Goal: Check status: Check status

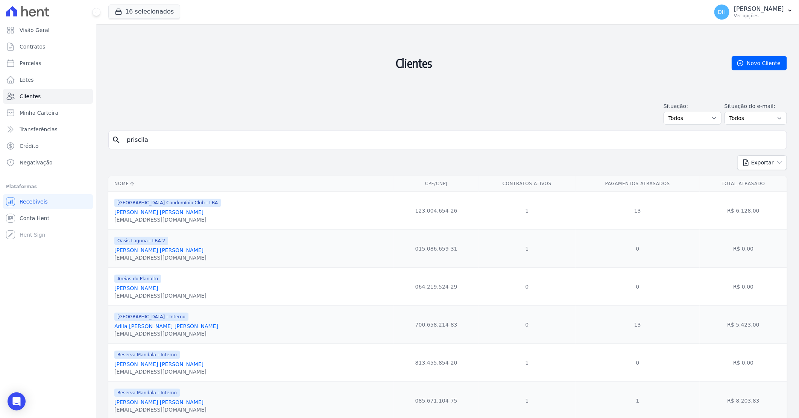
type input "priscila"
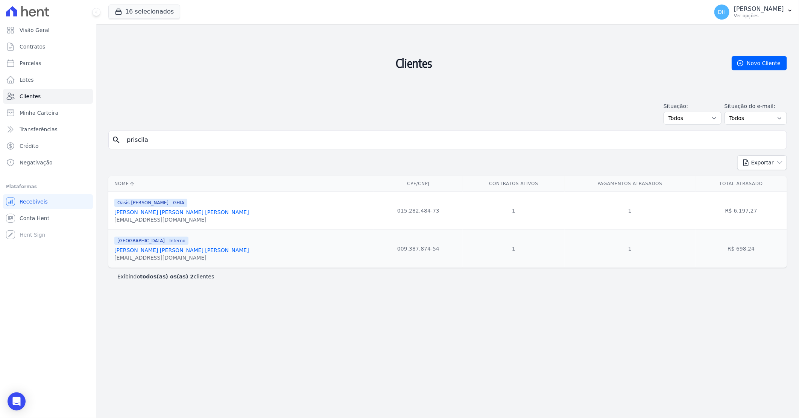
click at [164, 249] on link "[PERSON_NAME] [PERSON_NAME] [PERSON_NAME]" at bounding box center [181, 250] width 135 height 6
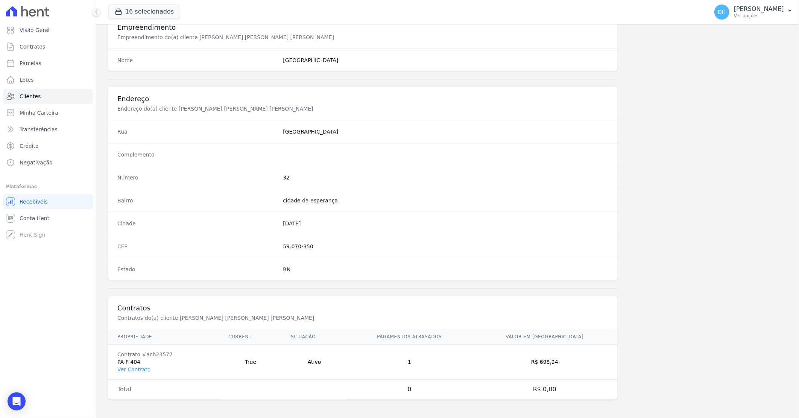
scroll to position [339, 0]
click at [282, 365] on td "True" at bounding box center [250, 362] width 62 height 35
click at [140, 369] on link "Ver Contrato" at bounding box center [133, 369] width 33 height 6
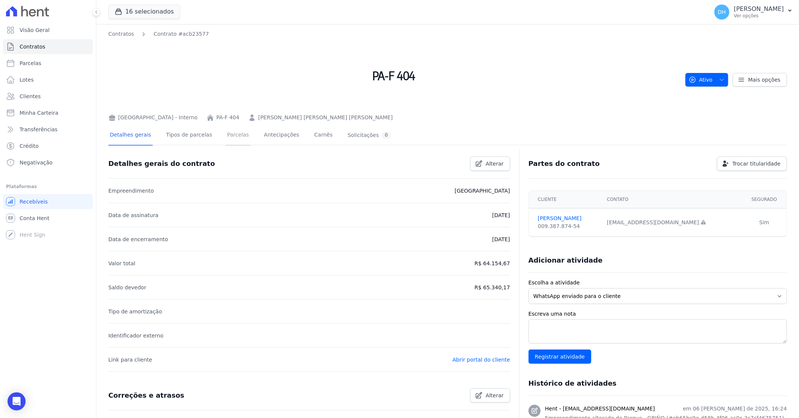
click at [232, 136] on link "Parcelas" at bounding box center [238, 136] width 25 height 20
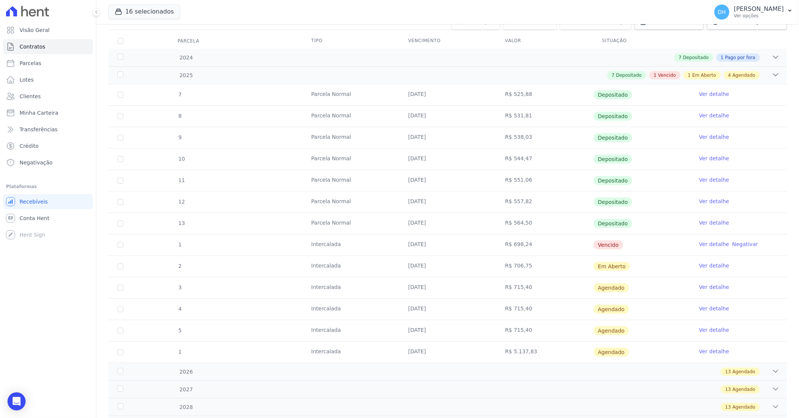
scroll to position [167, 0]
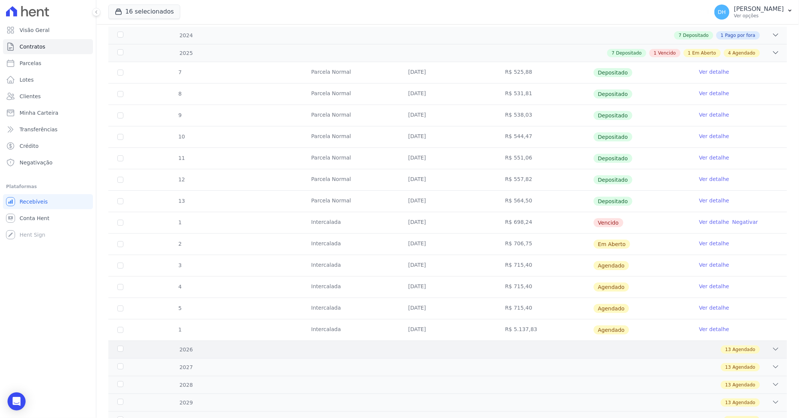
click at [514, 349] on div "13 Agendado" at bounding box center [481, 349] width 597 height 8
click at [541, 344] on div "2024 7 Depositado 1 Pago por fora 1 [GEOGRAPHIC_DATA] [DATE] R$ 485,95 Pago por…" at bounding box center [447, 228] width 679 height 402
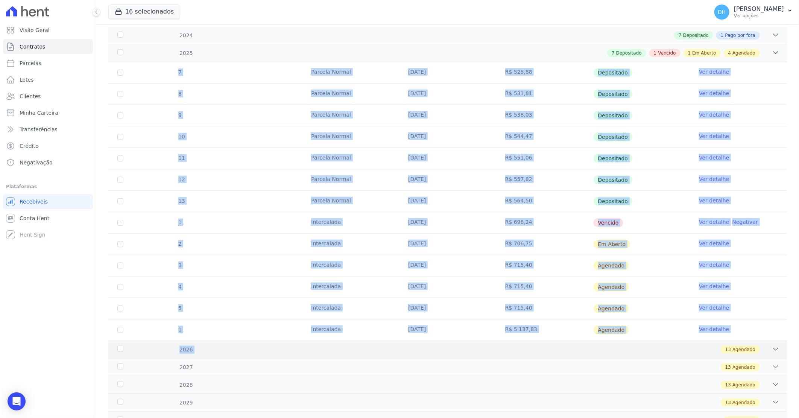
drag, startPoint x: 541, startPoint y: 344, endPoint x: 542, endPoint y: 351, distance: 7.2
click at [542, 351] on div "13 Agendado" at bounding box center [481, 349] width 597 height 8
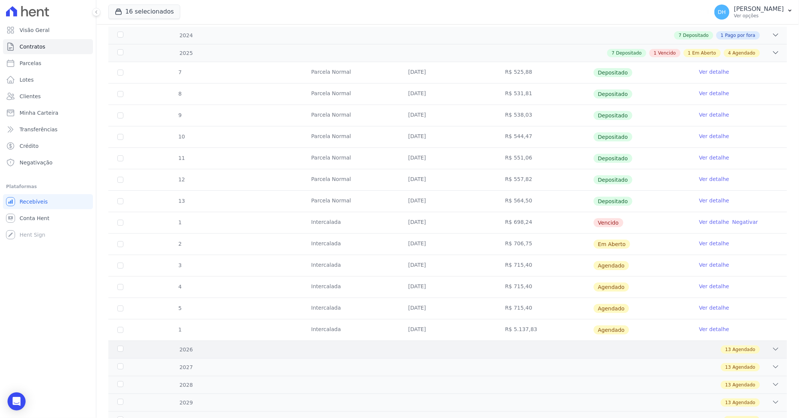
click at [539, 351] on div "13 Agendado" at bounding box center [481, 349] width 597 height 8
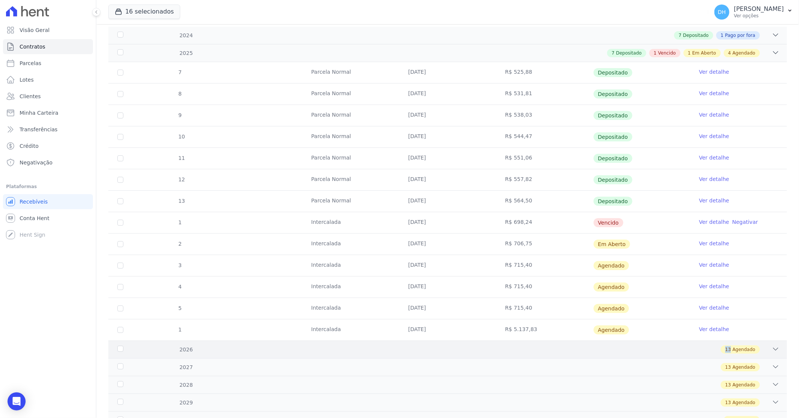
click at [539, 351] on div "13 Agendado" at bounding box center [481, 349] width 597 height 8
drag, startPoint x: 539, startPoint y: 351, endPoint x: 535, endPoint y: 352, distance: 4.3
click at [535, 352] on div "13 Agendado" at bounding box center [481, 349] width 597 height 8
click at [772, 347] on icon at bounding box center [776, 349] width 8 height 8
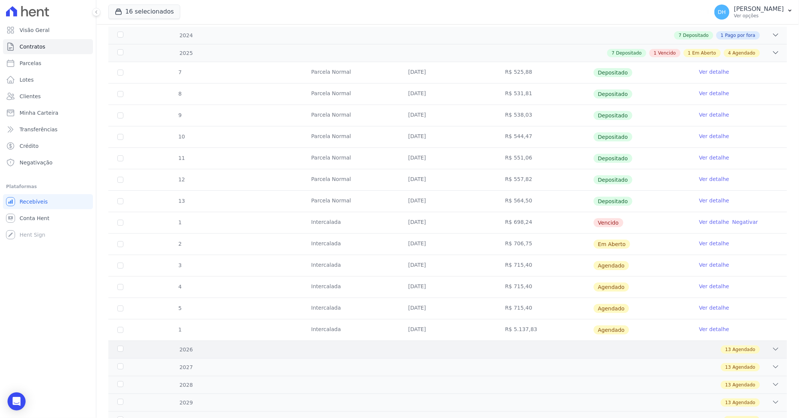
click at [772, 347] on icon at bounding box center [776, 349] width 8 height 8
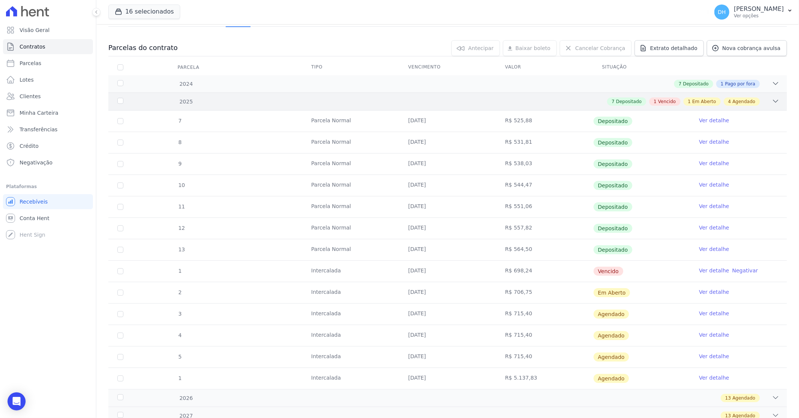
scroll to position [0, 0]
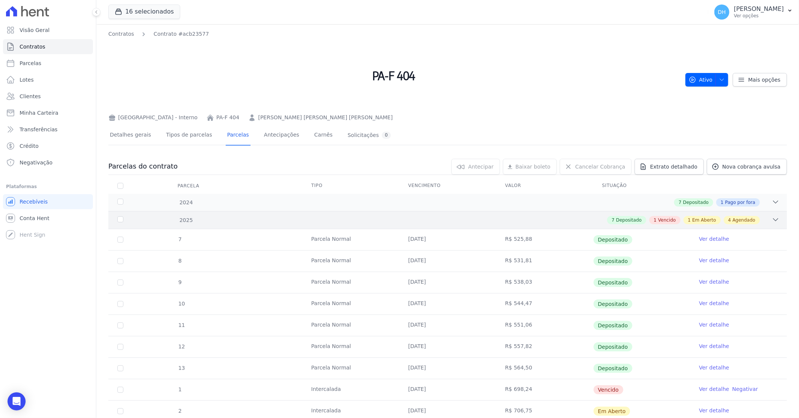
click at [517, 225] on div "2025 7 Depositado 1 Vencido 1 Em Aberto 4 Agendado" at bounding box center [447, 220] width 679 height 18
click at [517, 224] on div "2025 7 Depositado 1 Vencido 1 Em Aberto 4 Agendado" at bounding box center [447, 220] width 679 height 18
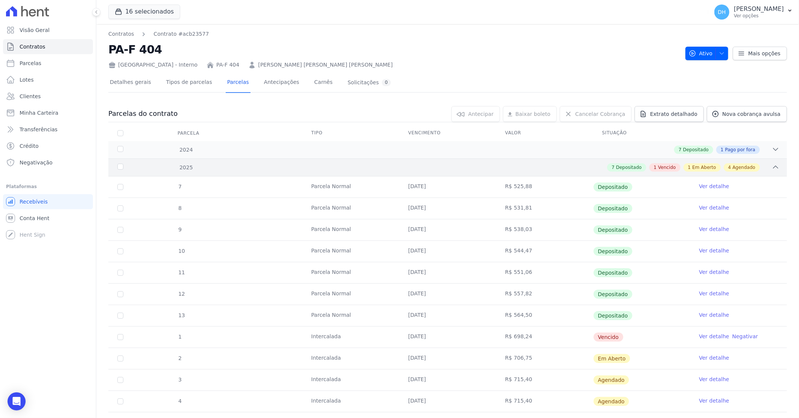
click at [527, 166] on div "7 Depositado 1 Vencido 1 Em Aberto 4 Agendado" at bounding box center [481, 167] width 597 height 8
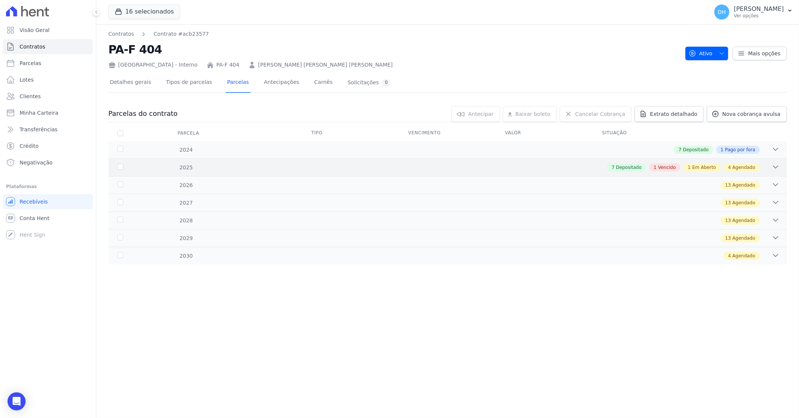
click at [527, 166] on div "7 Depositado 1 Vencido 1 Em Aberto 4 Agendado" at bounding box center [481, 167] width 597 height 8
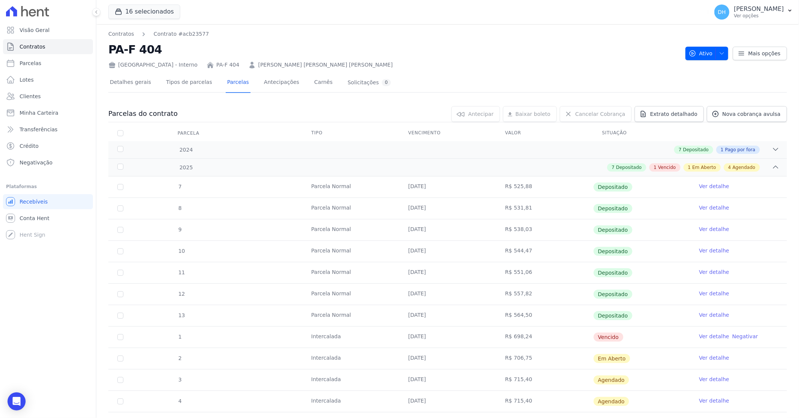
click at [570, 31] on nav "Contratos Contrato #acb23577" at bounding box center [393, 34] width 571 height 8
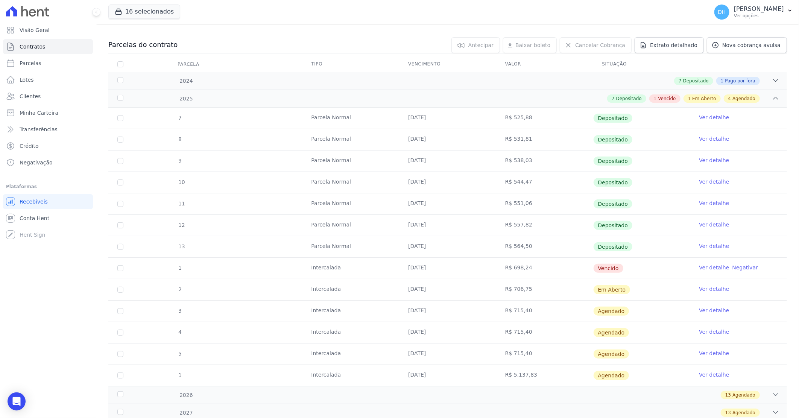
scroll to position [84, 0]
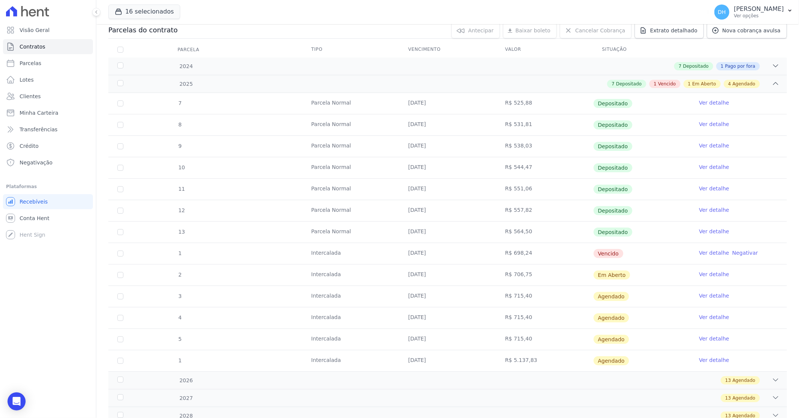
click at [709, 271] on link "Ver detalhe" at bounding box center [714, 275] width 30 height 8
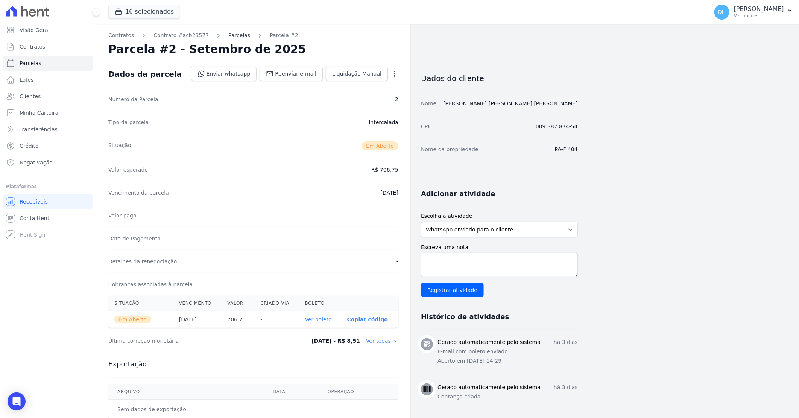
click at [233, 35] on link "Parcelas" at bounding box center [239, 36] width 22 height 8
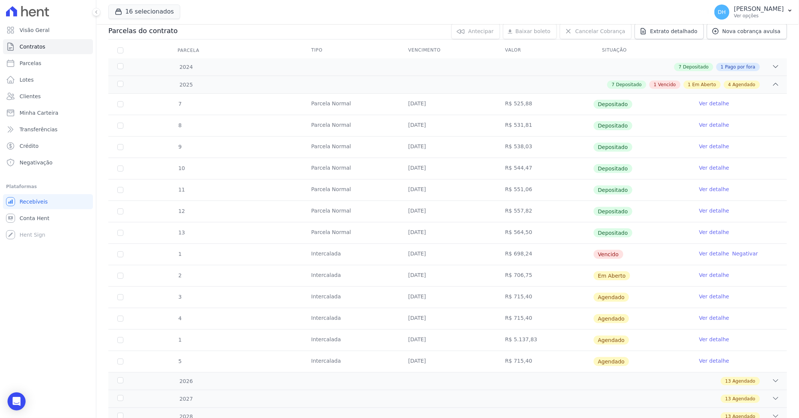
scroll to position [84, 0]
click at [614, 1] on div "16 selecionados Celina Guimaraes - Ghia Areias do Planalto Oasis Celina Guimara…" at bounding box center [406, 12] width 597 height 25
